Goal: Obtain resource: Download file/media

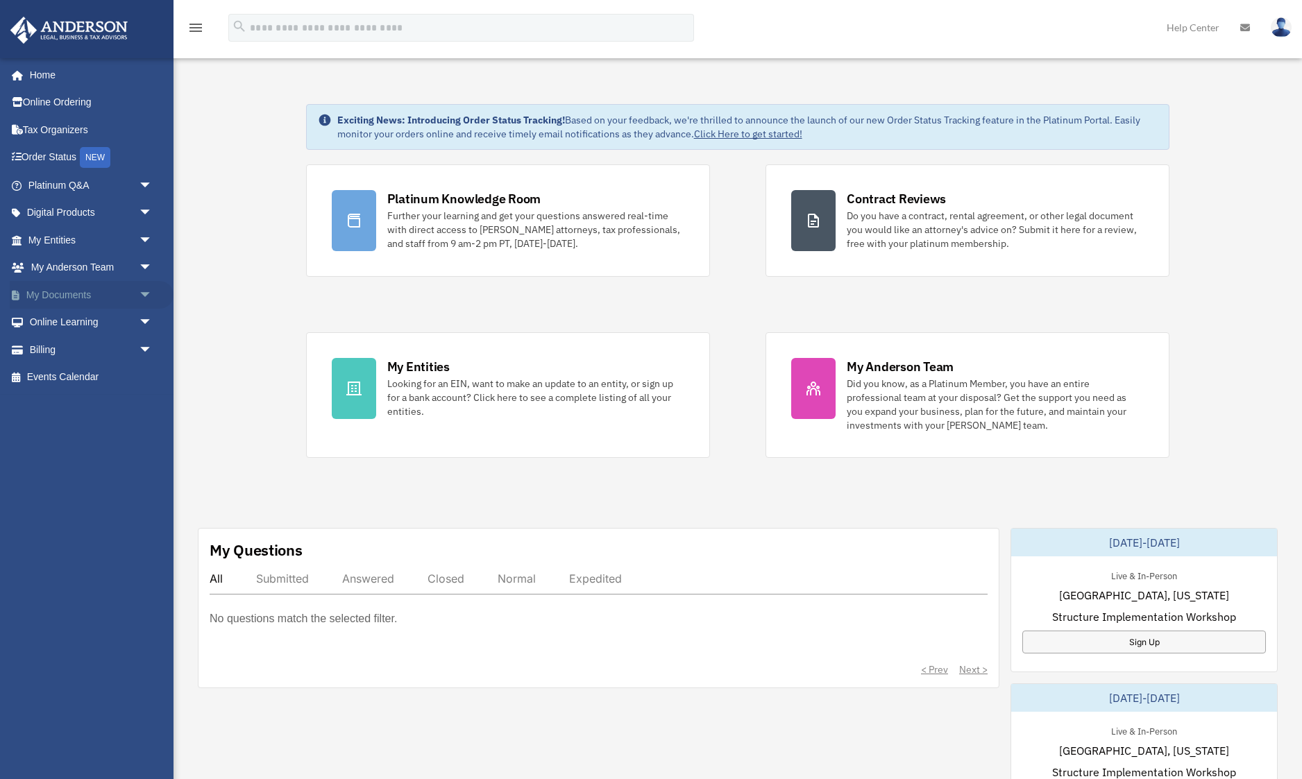
click at [139, 298] on span "arrow_drop_down" at bounding box center [153, 295] width 28 height 28
click at [71, 319] on link "Box" at bounding box center [96, 323] width 154 height 28
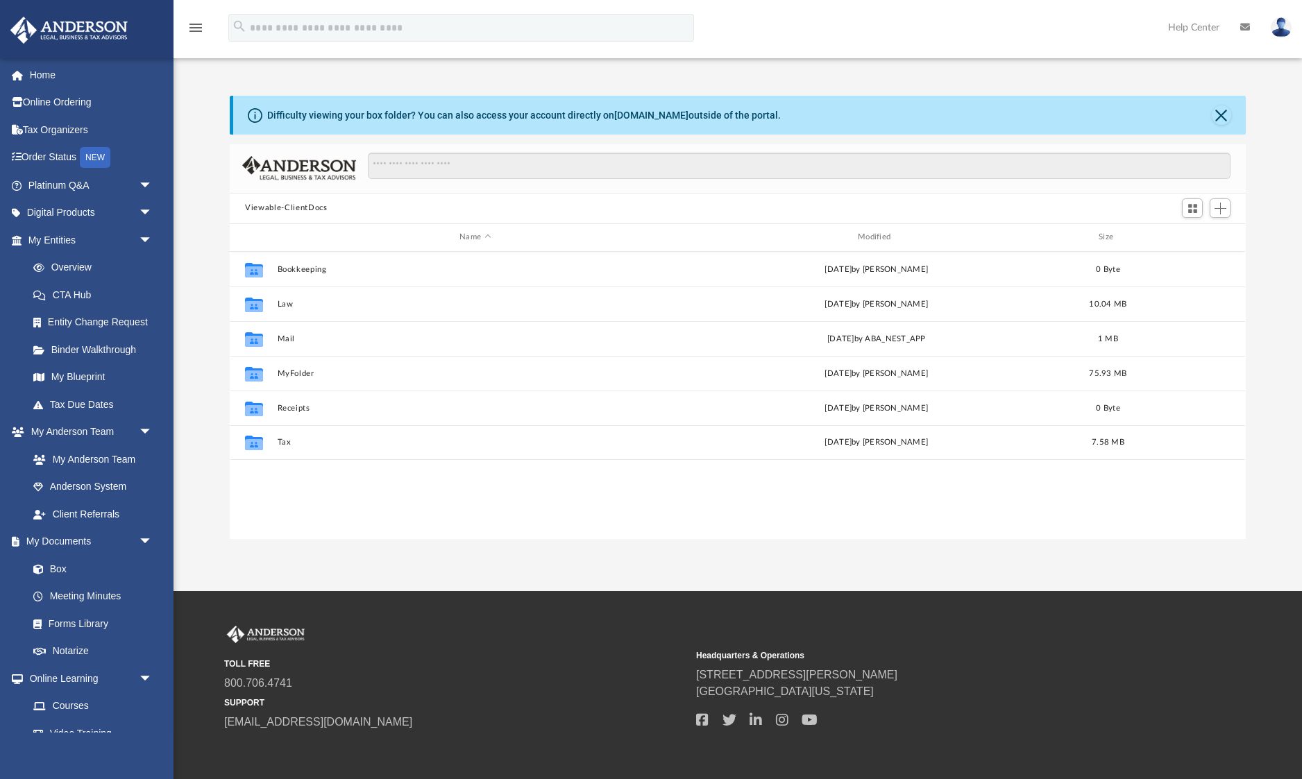
scroll to position [315, 1015]
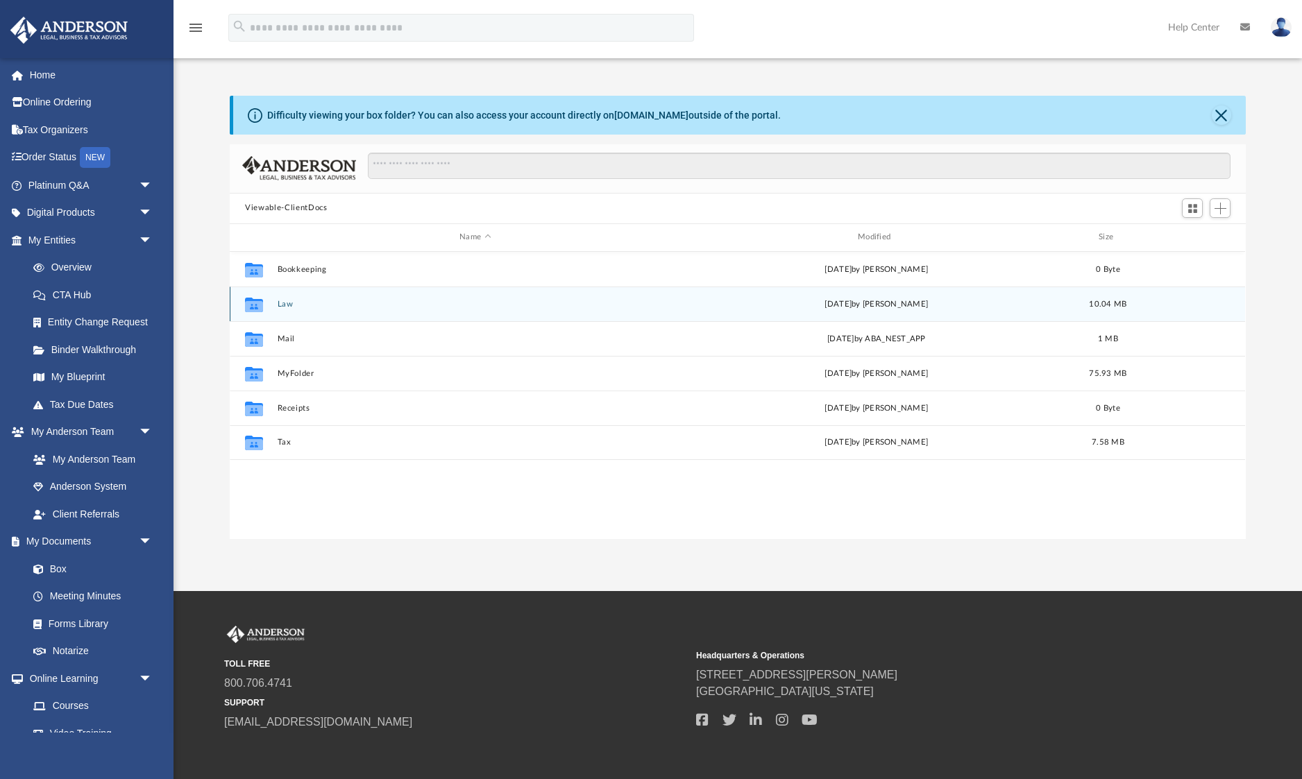
click at [282, 302] on button "Law" at bounding box center [476, 303] width 396 height 9
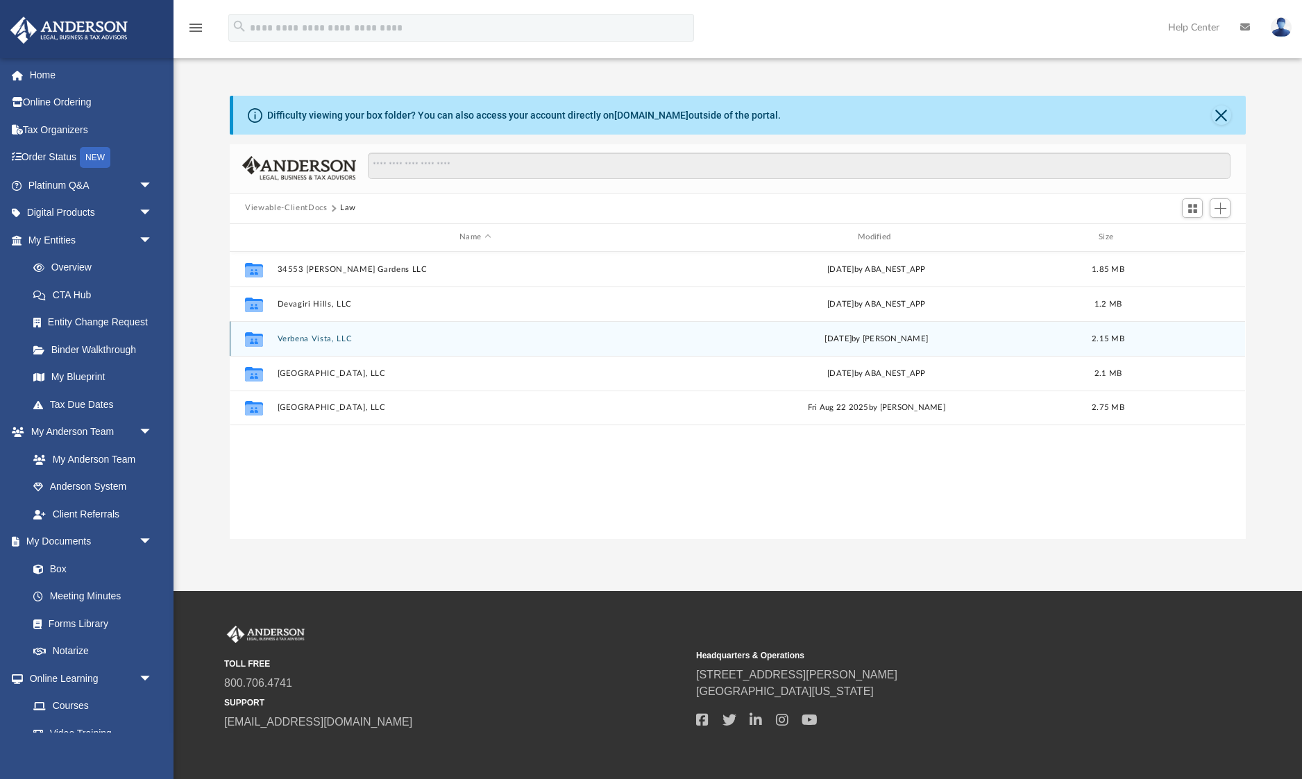
click at [291, 335] on button "Verbena Vista, LLC" at bounding box center [476, 338] width 396 height 9
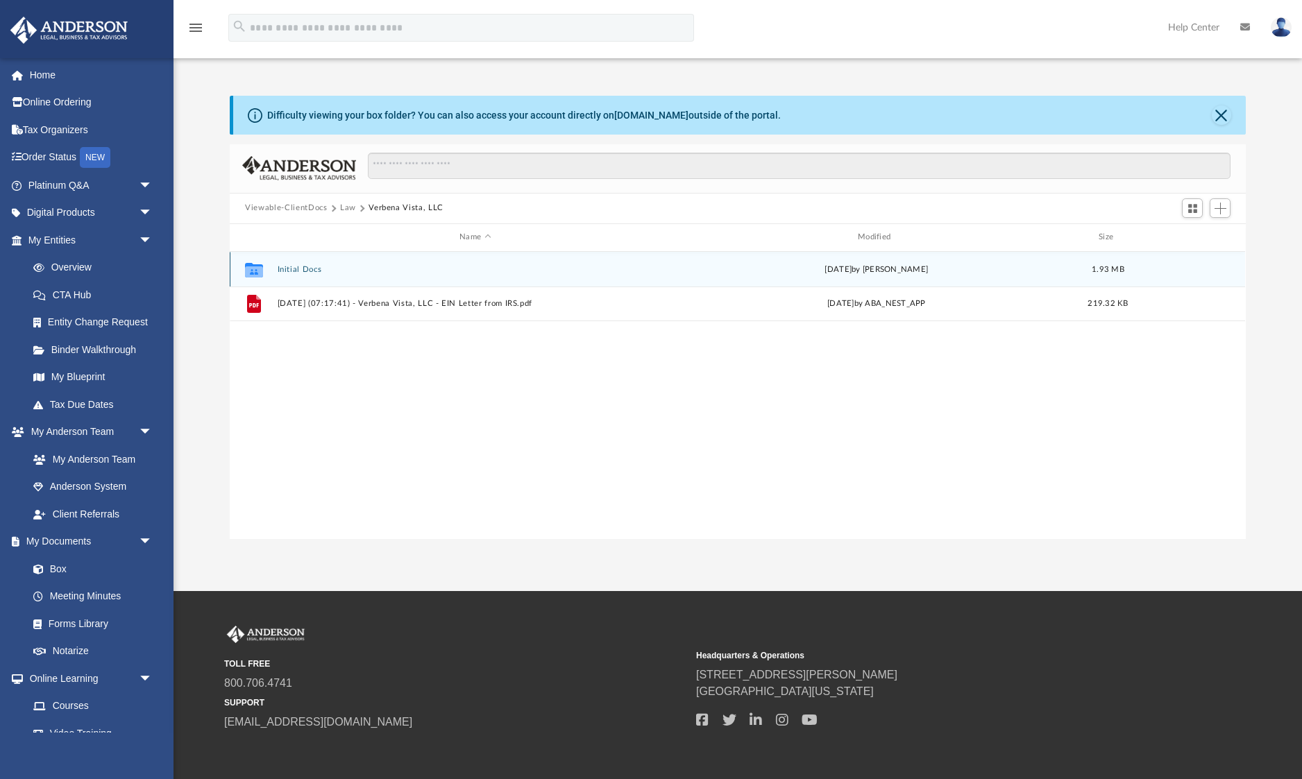
click at [297, 264] on button "Initial Docs" at bounding box center [476, 268] width 396 height 9
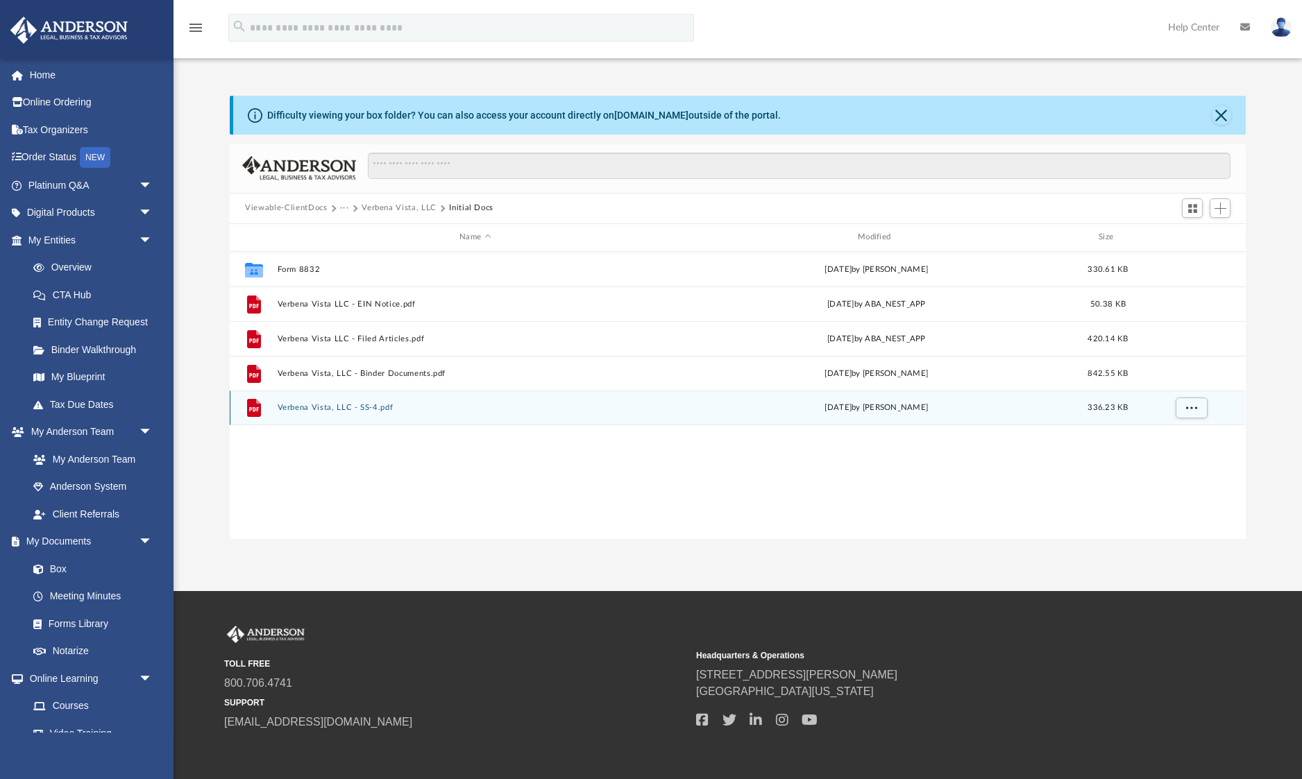
click at [351, 405] on button "Verbena Vista, LLC - SS-4.pdf" at bounding box center [476, 407] width 396 height 9
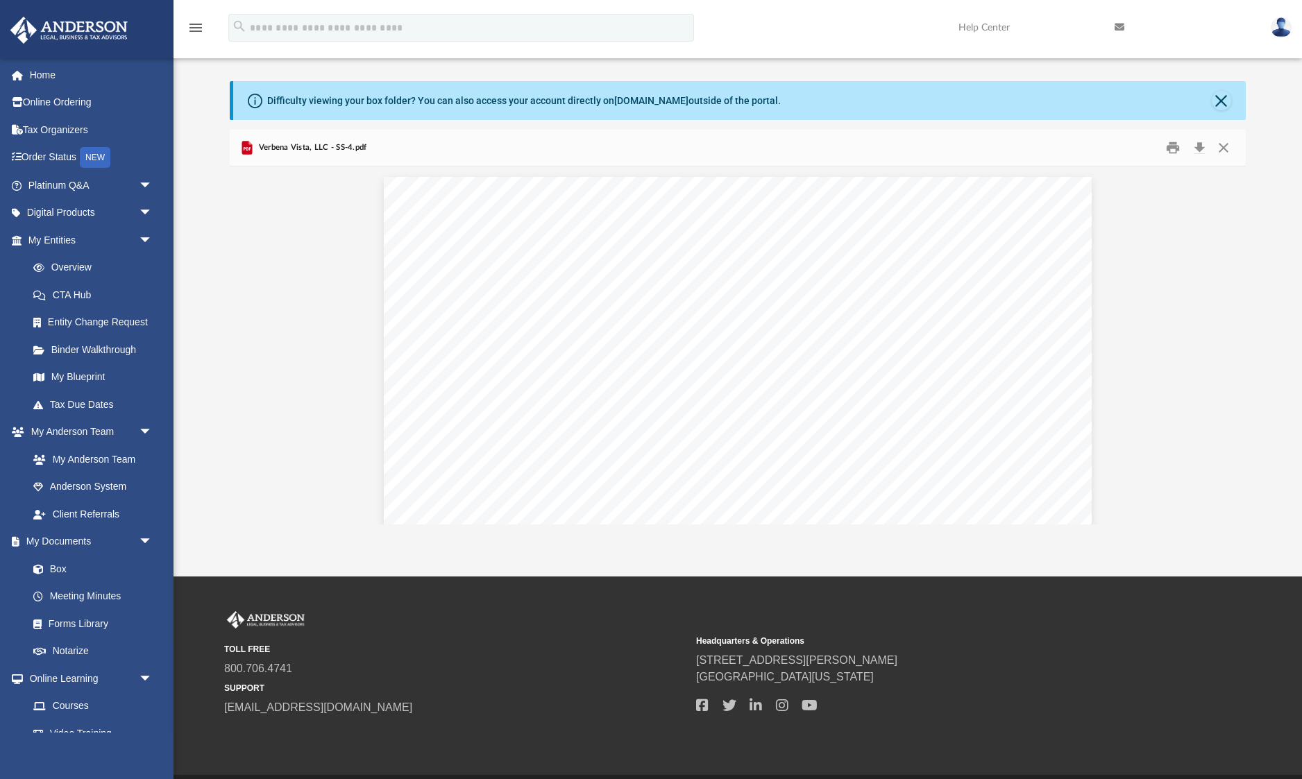
scroll to position [6, 0]
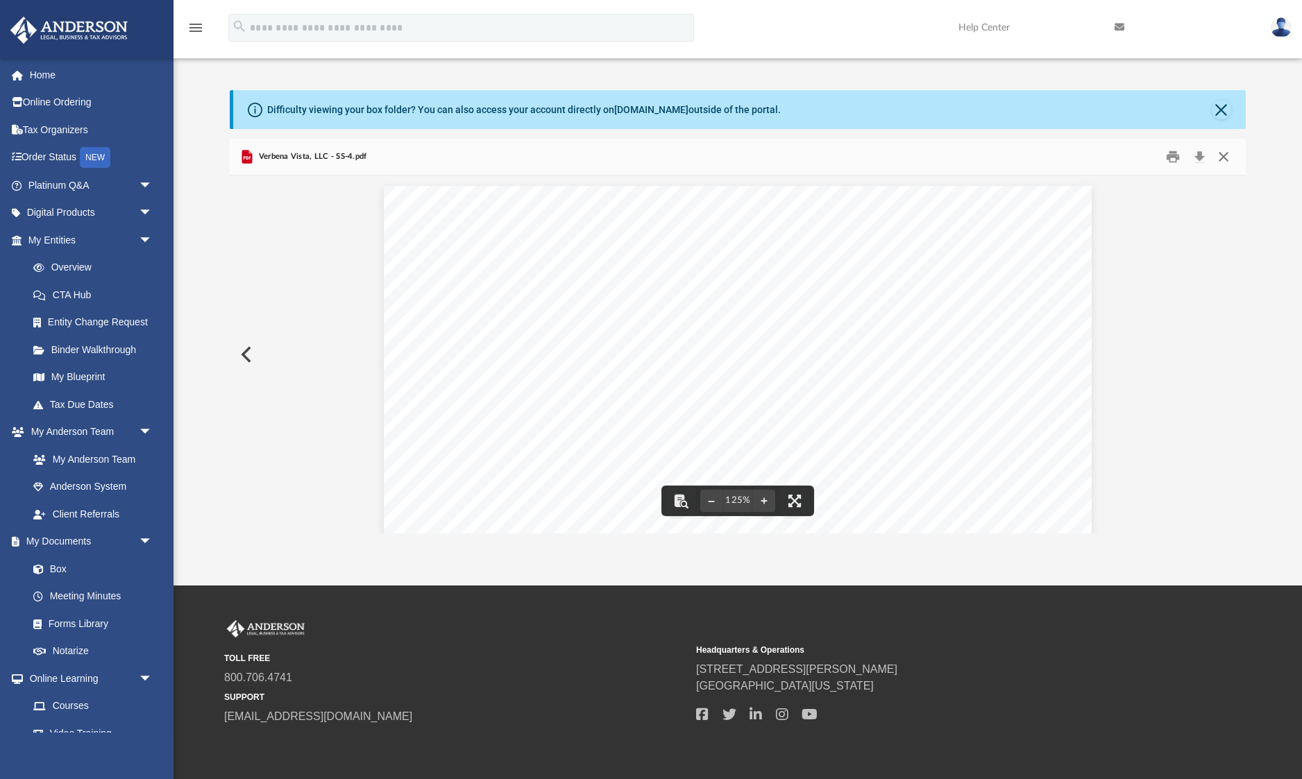
click at [1233, 155] on button "Close" at bounding box center [1223, 157] width 25 height 22
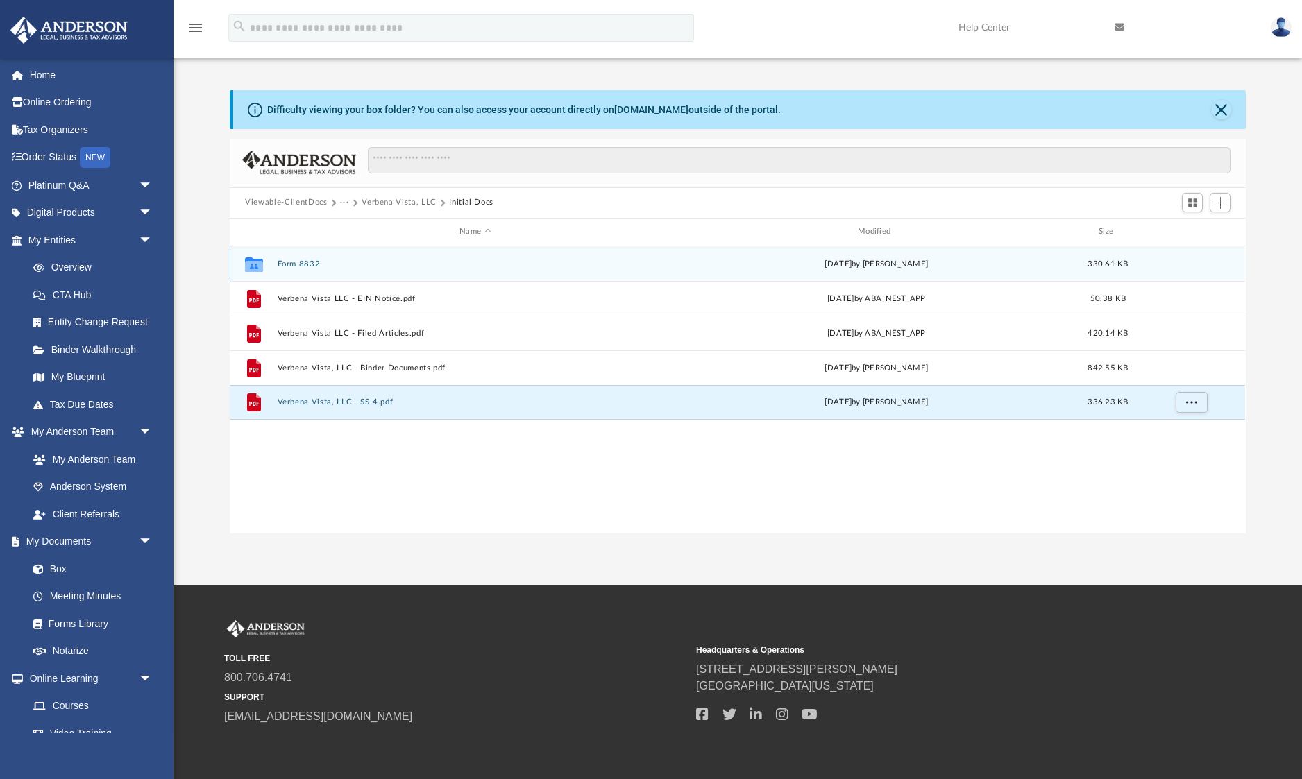
click at [309, 264] on button "Form 8832" at bounding box center [476, 263] width 396 height 9
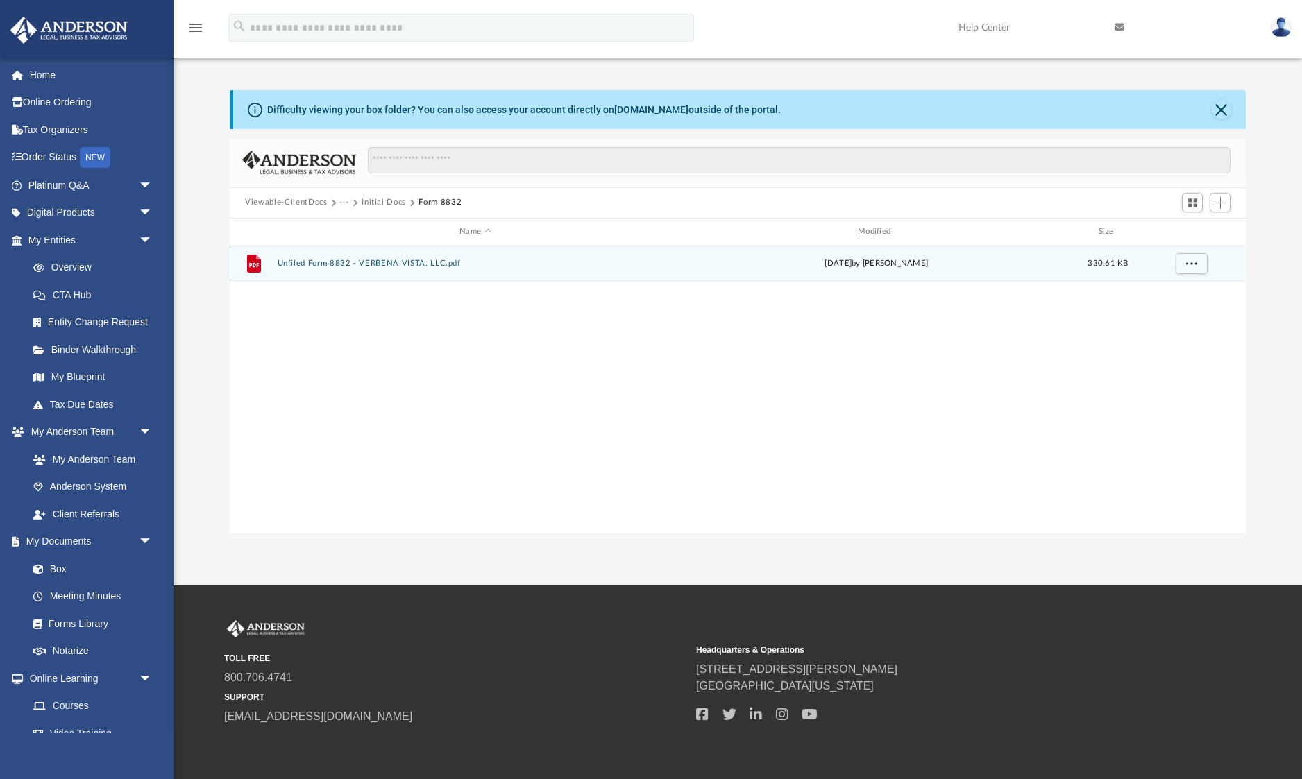
click at [362, 266] on button "Unfiled Form 8832 - VERBENA VISTA, LLC.pdf" at bounding box center [476, 263] width 396 height 9
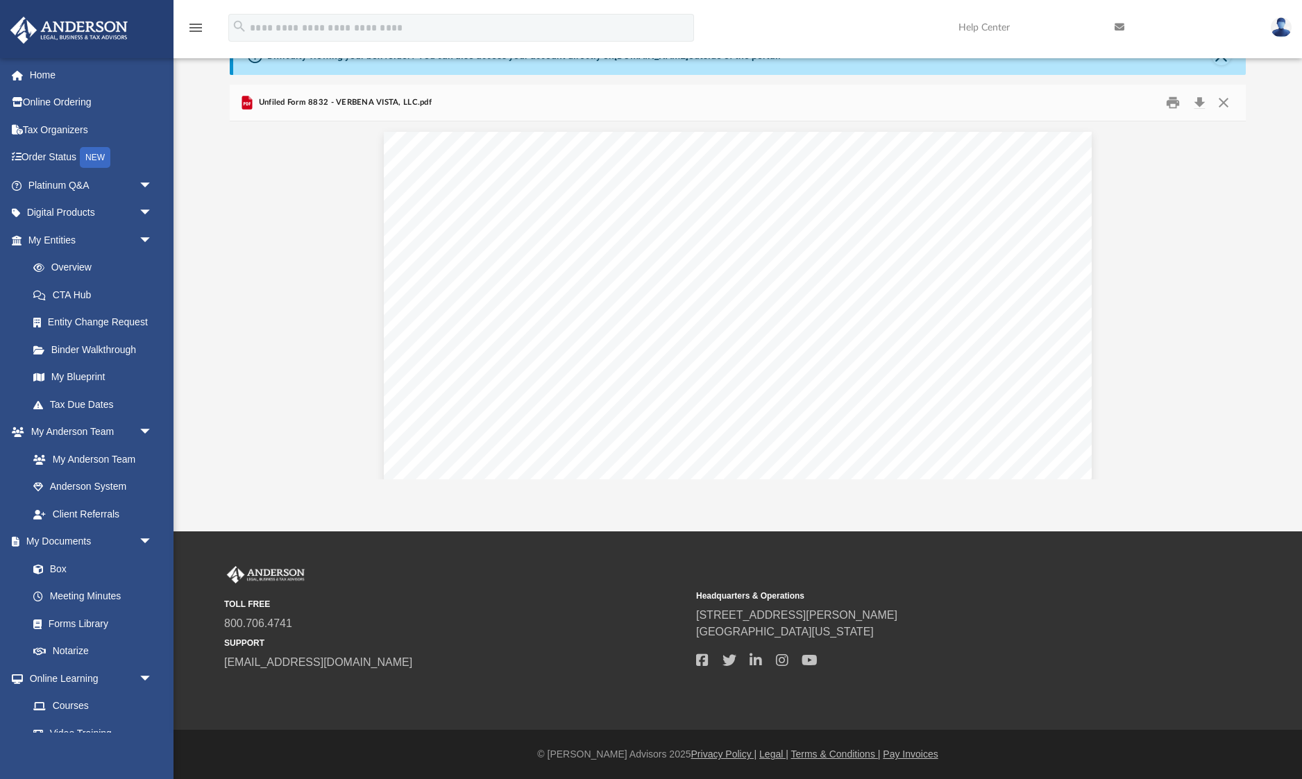
scroll to position [0, 0]
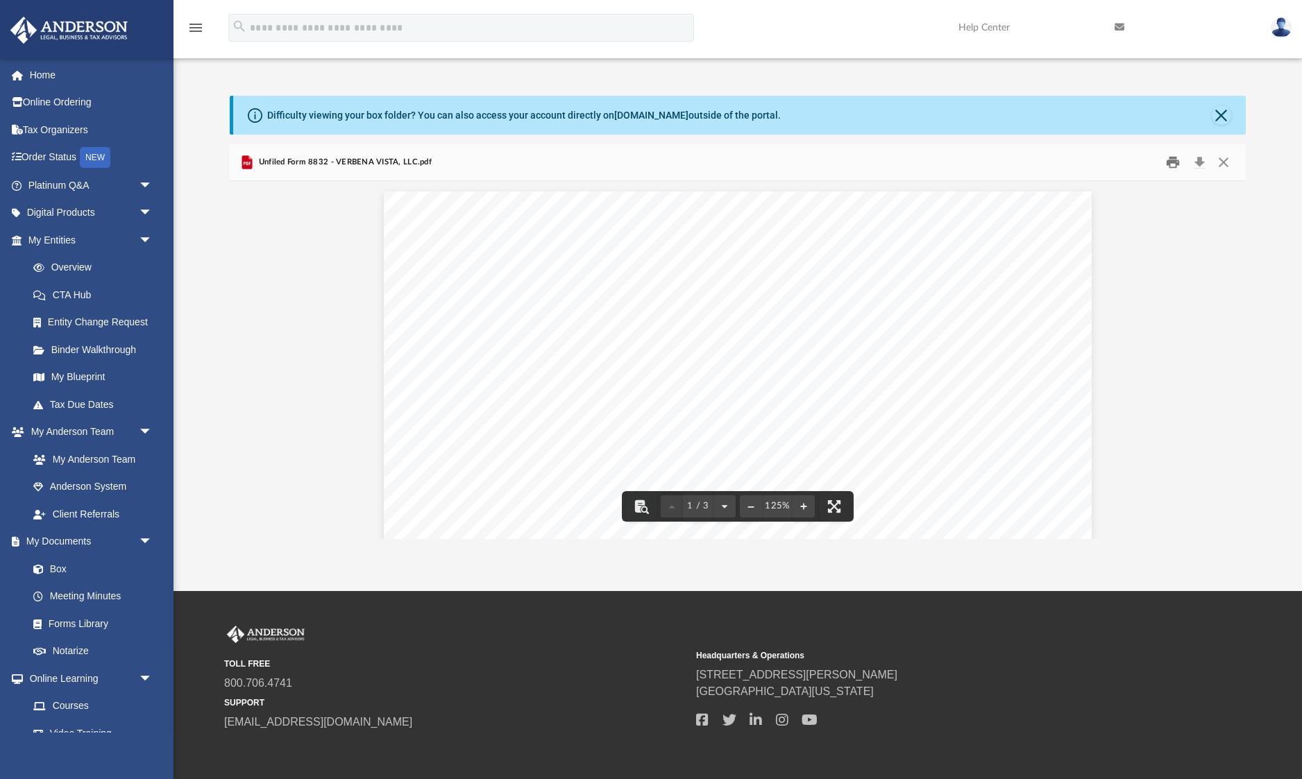
click at [1172, 164] on button "Print" at bounding box center [1173, 162] width 28 height 22
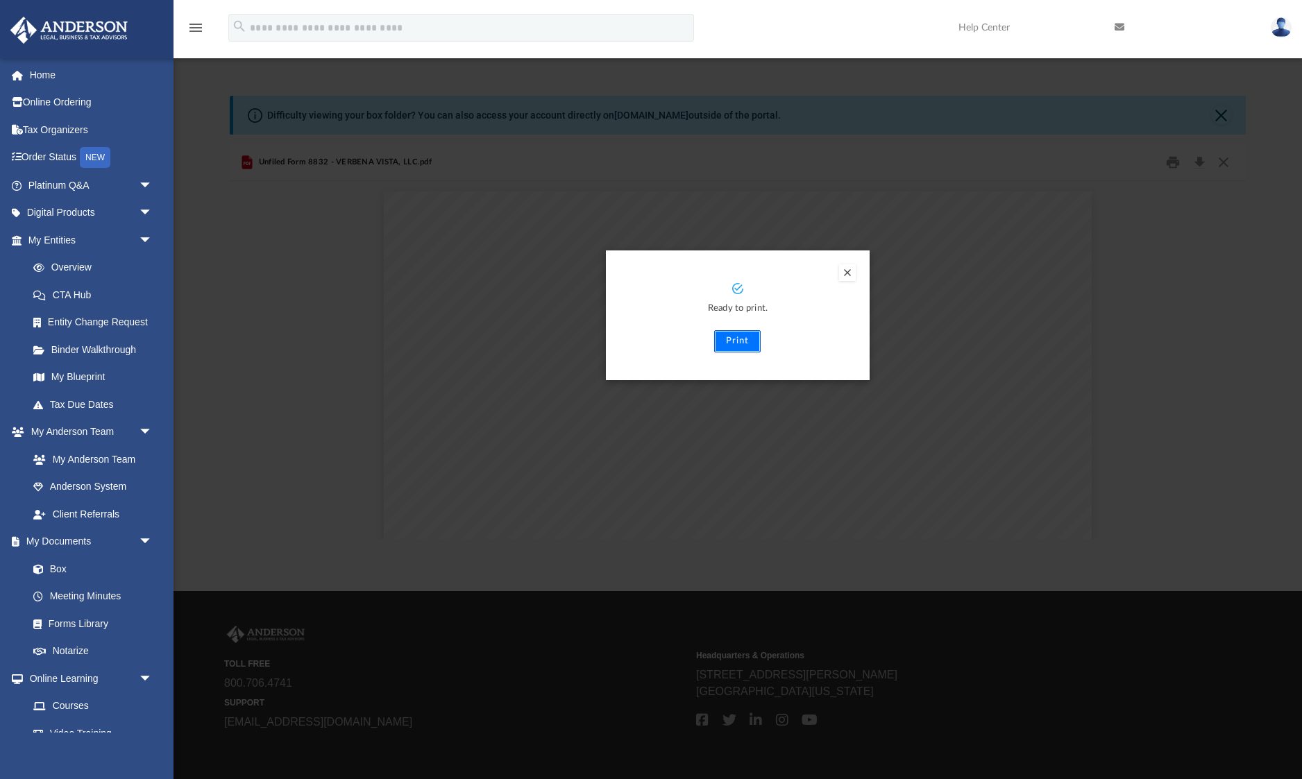
click at [726, 340] on button "Print" at bounding box center [737, 341] width 46 height 22
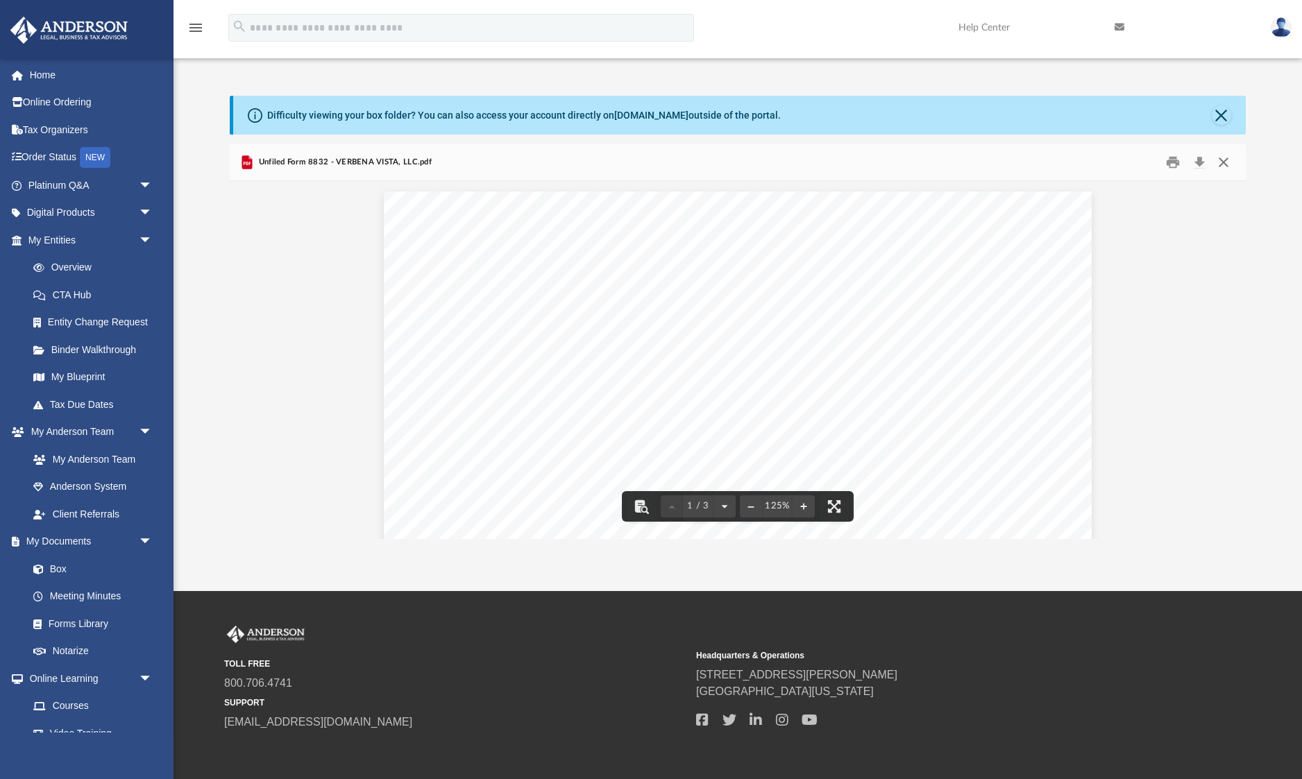
click at [1228, 162] on button "Close" at bounding box center [1223, 162] width 25 height 22
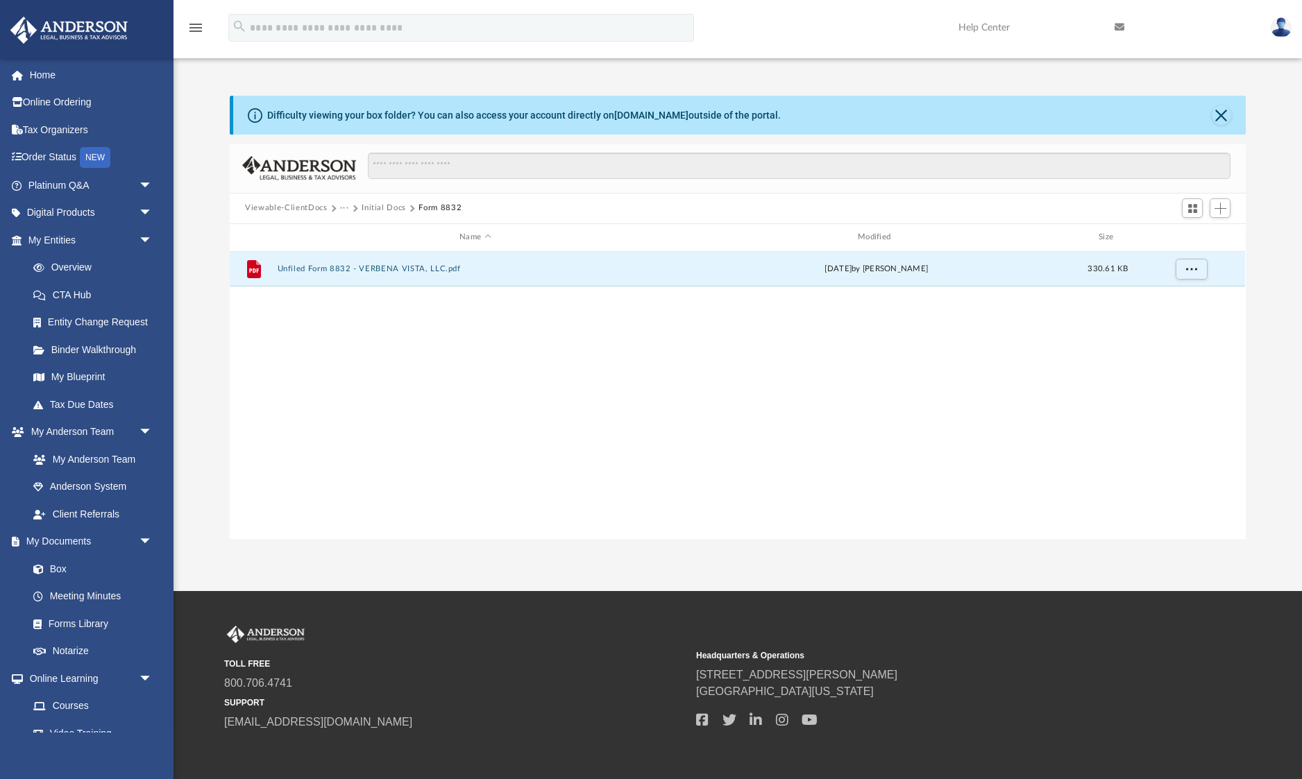
click at [391, 210] on button "Initial Docs" at bounding box center [384, 208] width 44 height 12
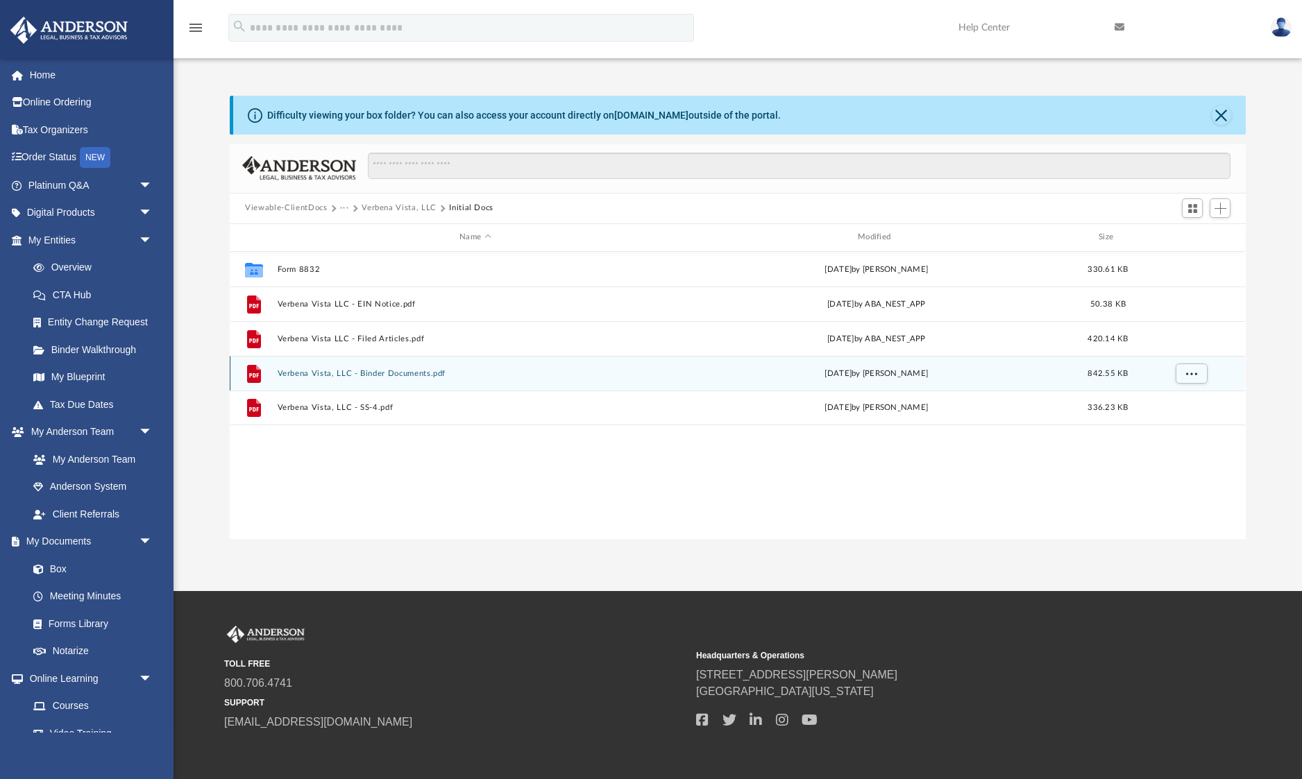
click at [359, 372] on button "Verbena Vista, LLC - Binder Documents.pdf" at bounding box center [476, 373] width 396 height 9
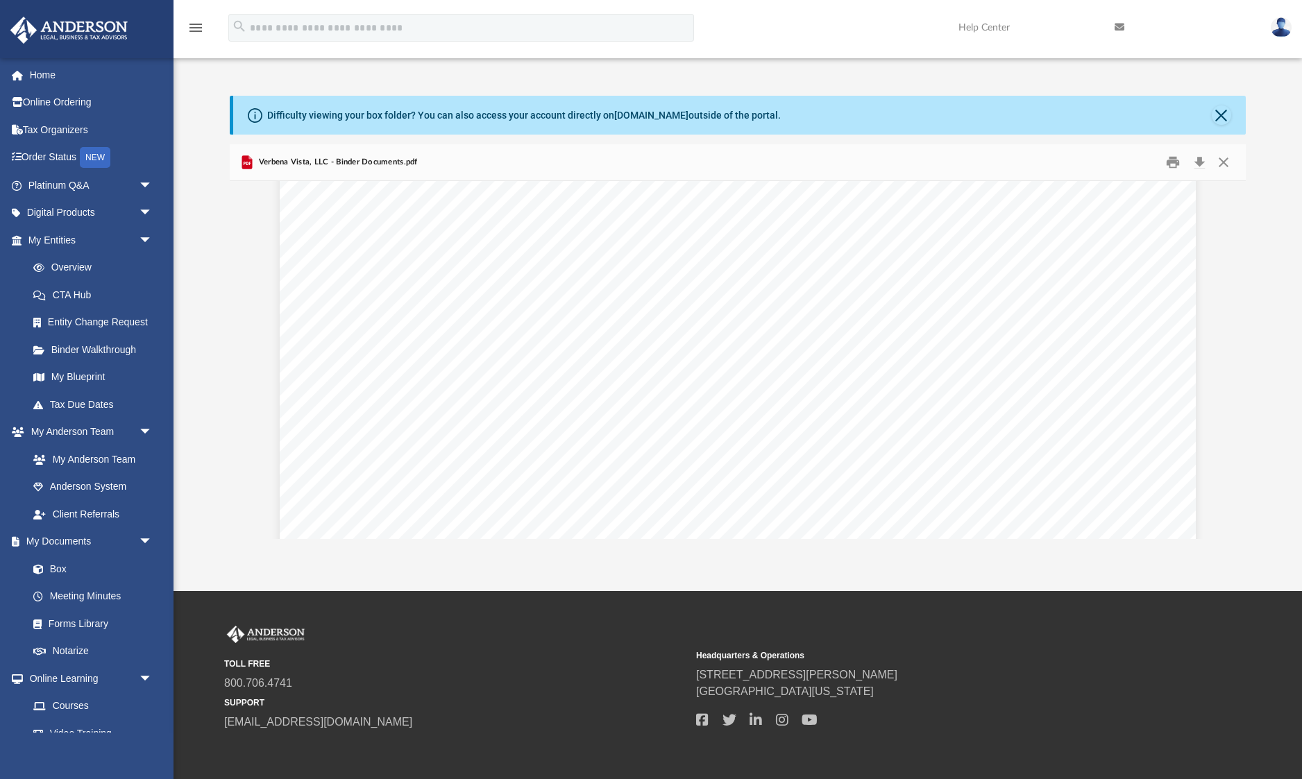
scroll to position [71404, 0]
click at [1220, 117] on button "Close" at bounding box center [1221, 114] width 19 height 19
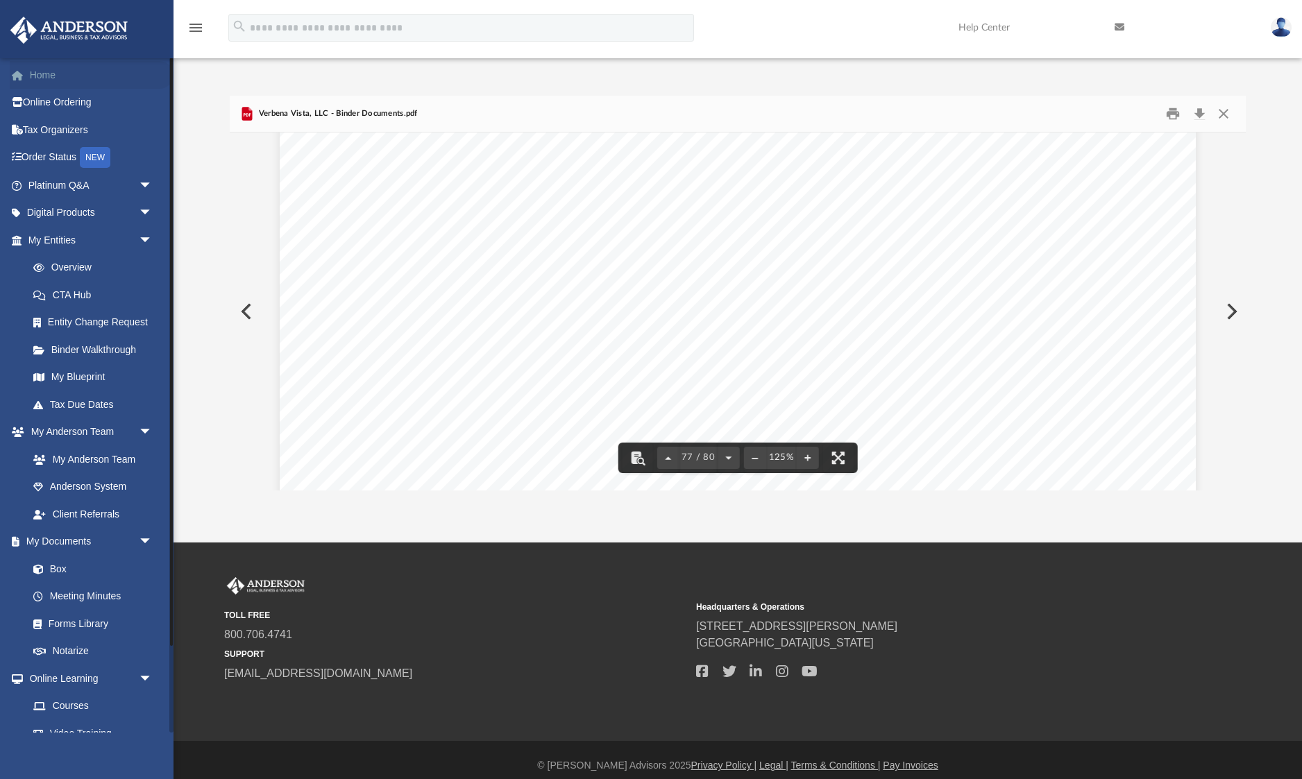
click at [42, 76] on link "Home" at bounding box center [92, 75] width 164 height 28
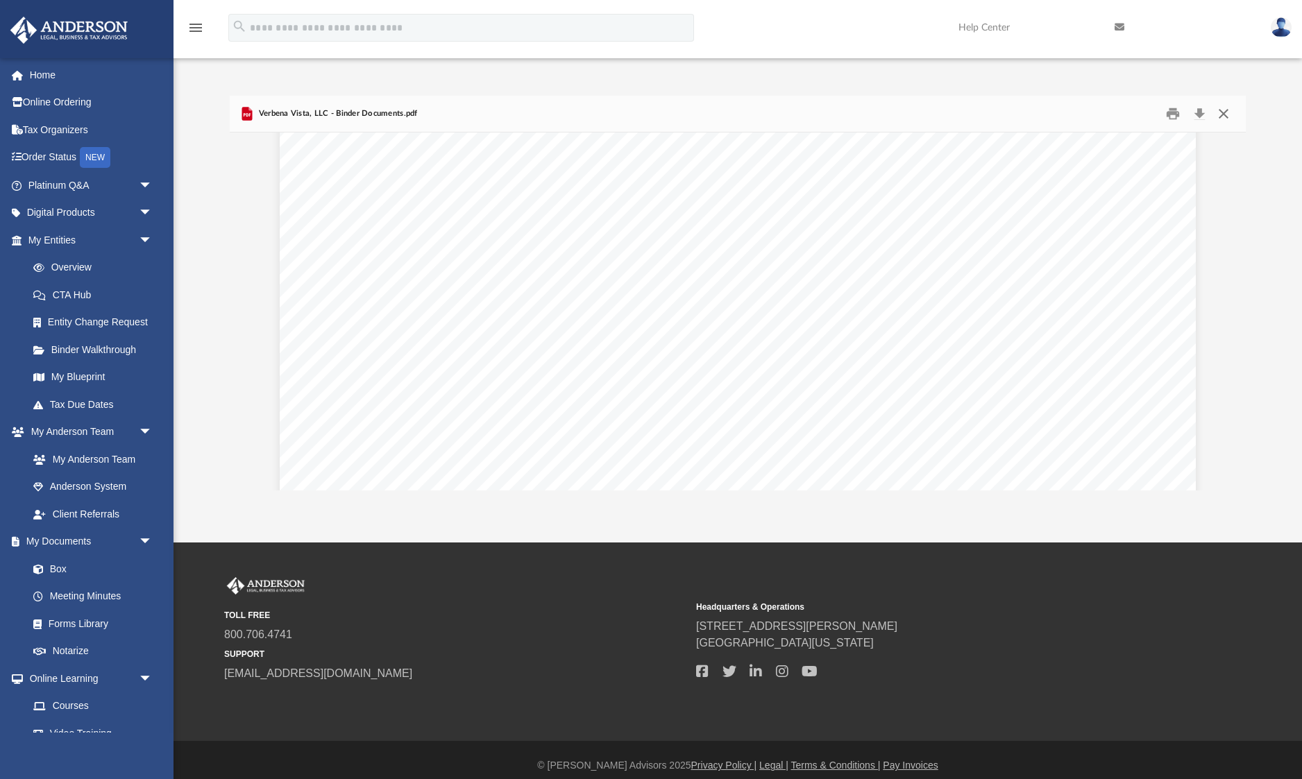
click at [1226, 113] on button "Close" at bounding box center [1223, 114] width 25 height 22
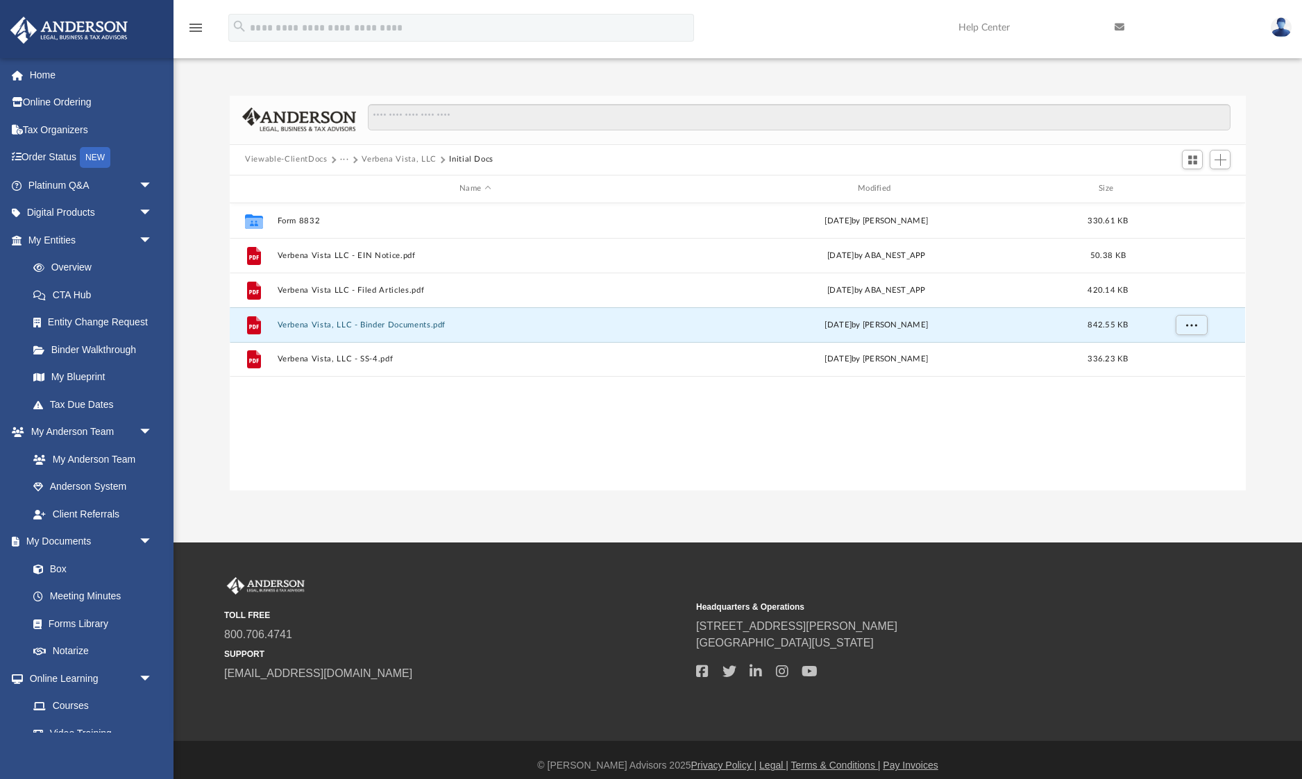
click at [1283, 22] on img at bounding box center [1281, 27] width 21 height 20
click at [1044, 122] on link "Logout" at bounding box center [1072, 121] width 139 height 28
